Goal: Find specific page/section: Find specific page/section

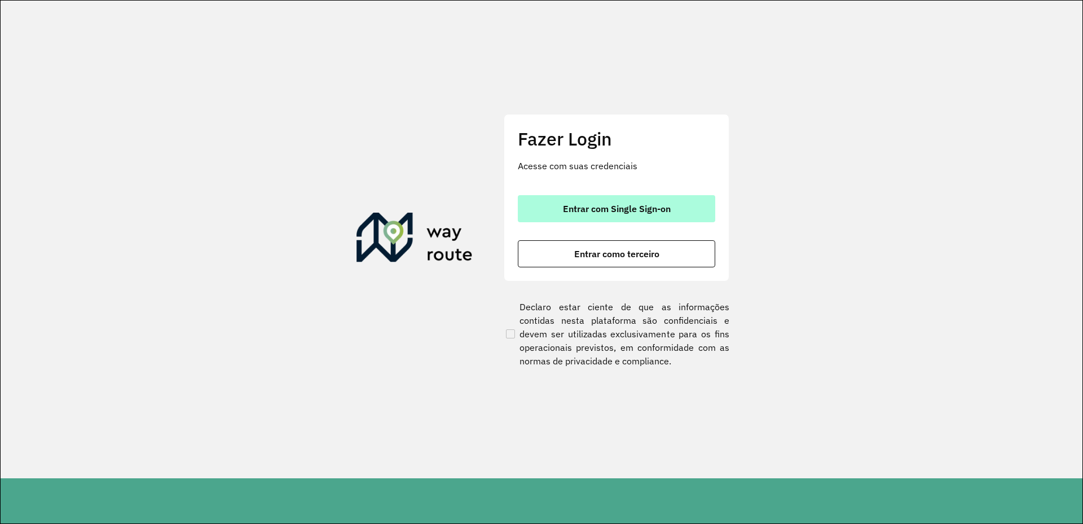
click at [662, 215] on button "Entrar com Single Sign-on" at bounding box center [616, 208] width 197 height 27
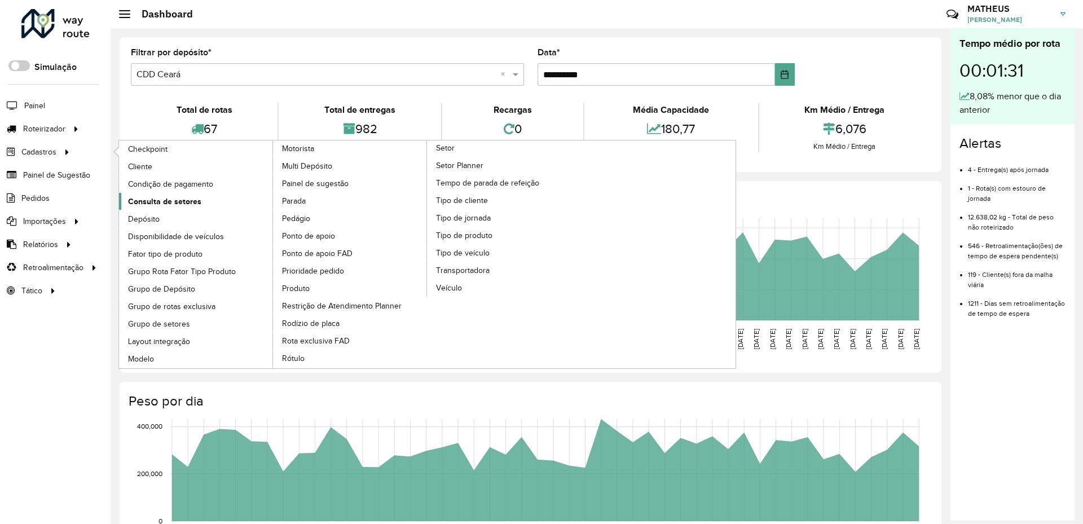
click at [187, 202] on span "Consulta de setores" at bounding box center [164, 202] width 73 height 12
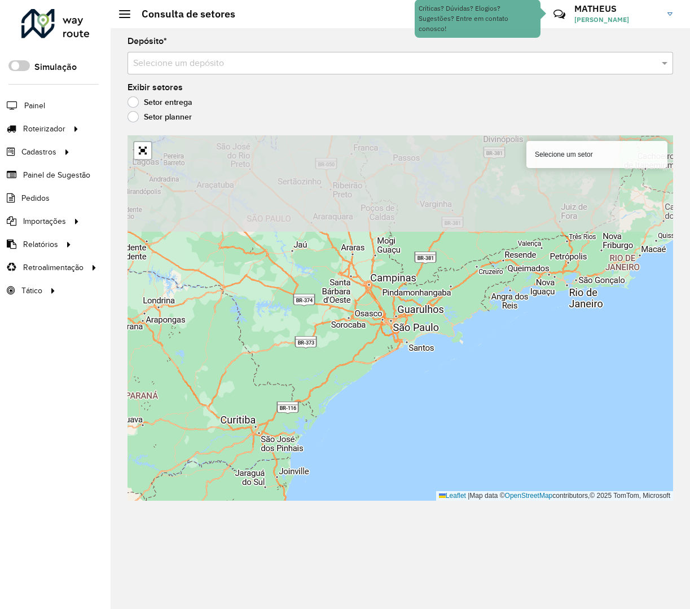
click at [268, 62] on input "text" at bounding box center [388, 64] width 511 height 14
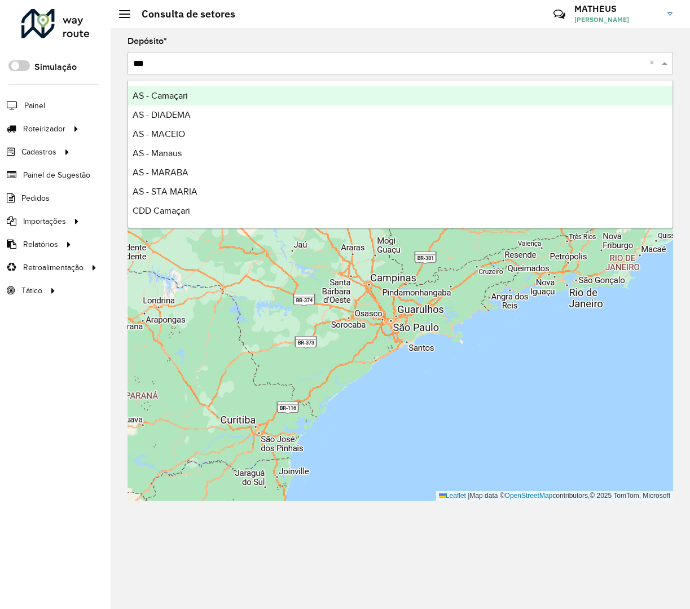
type input "****"
